Goal: Information Seeking & Learning: Learn about a topic

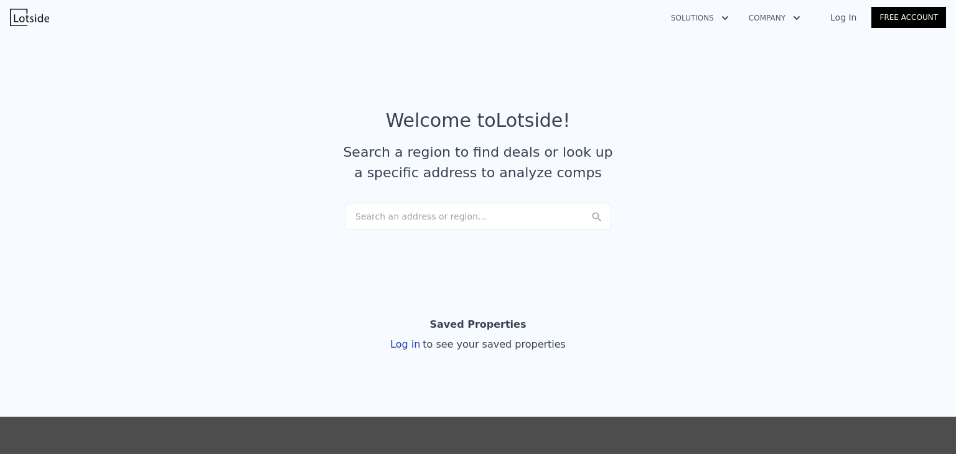
click at [376, 217] on div "Search an address or region..." at bounding box center [478, 216] width 266 height 27
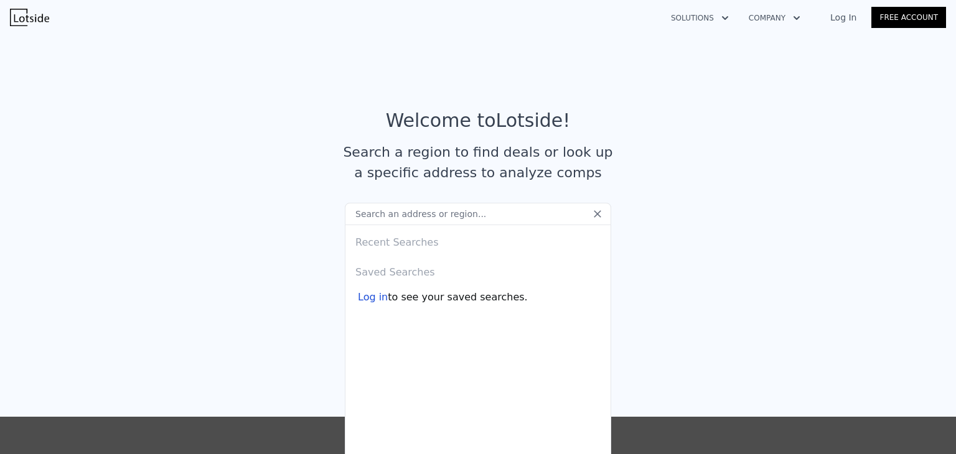
paste input "[STREET_ADDRESS]"
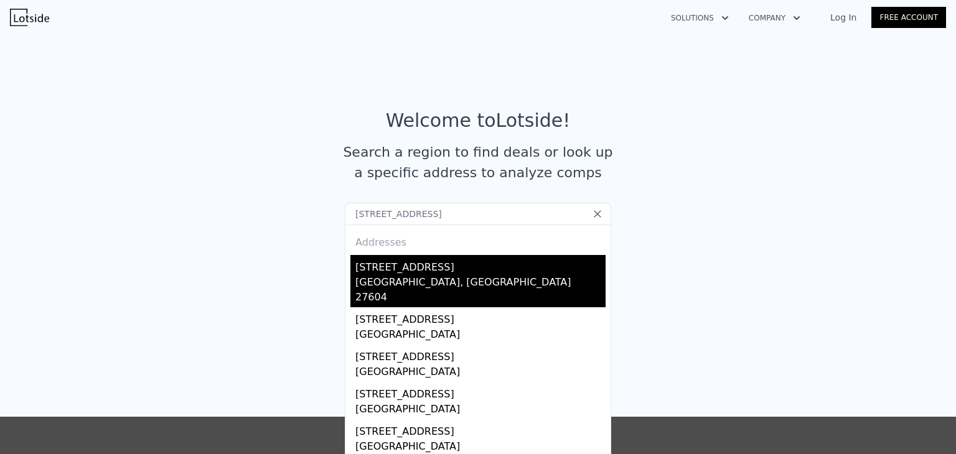
type input "[STREET_ADDRESS]"
click at [386, 267] on div "[STREET_ADDRESS]" at bounding box center [480, 265] width 250 height 20
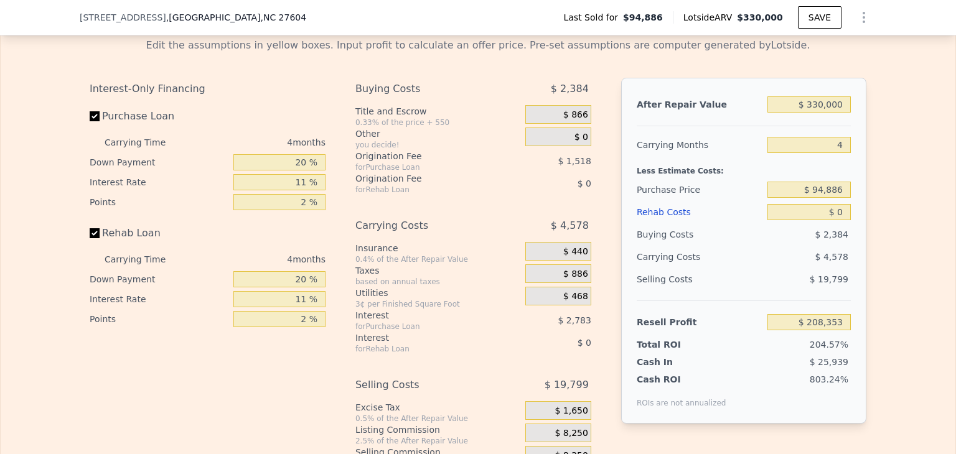
scroll to position [1720, 0]
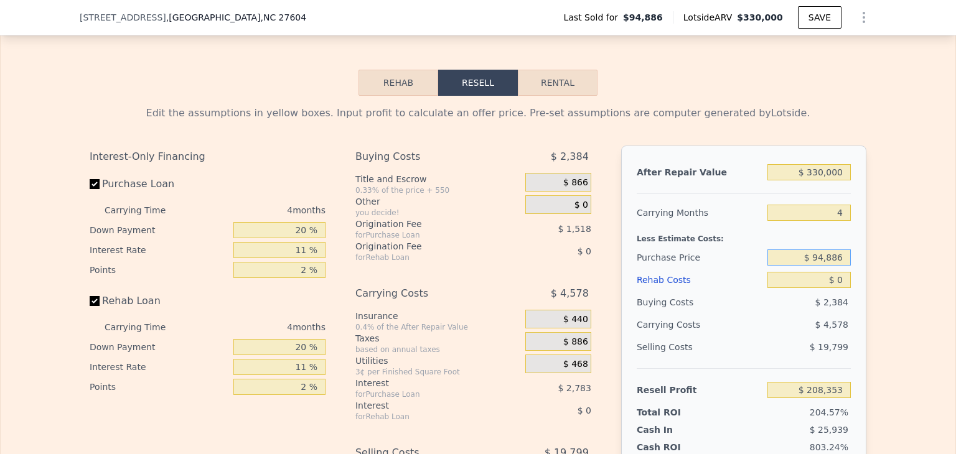
click at [812, 266] on input "$ 94,886" at bounding box center [808, 258] width 83 height 16
type input "$ 194,886"
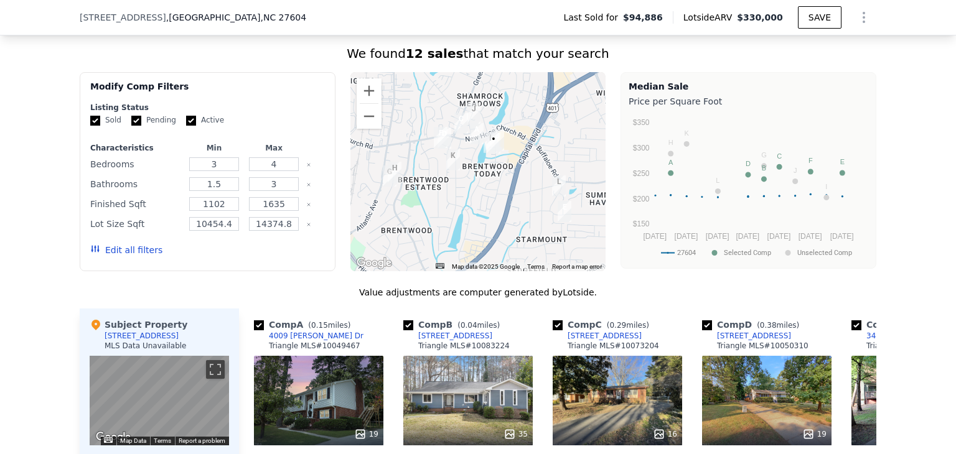
scroll to position [0, 0]
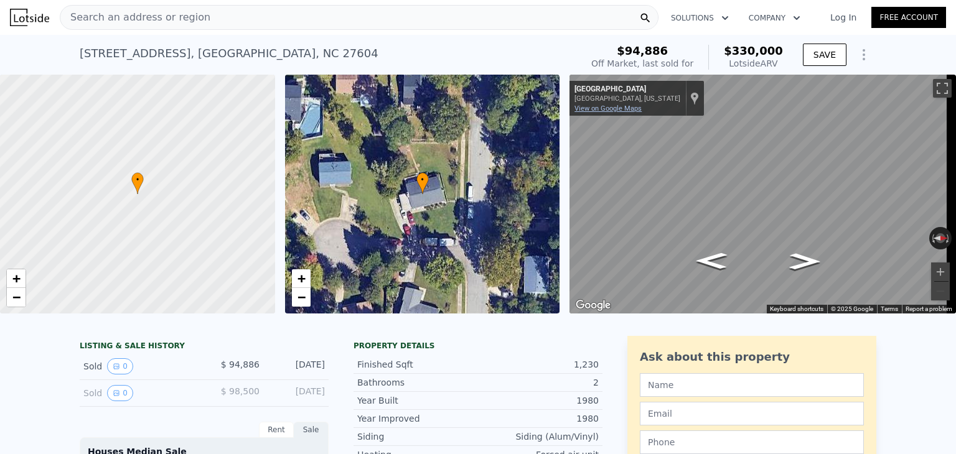
type input "$ 208,353"
